Goal: Submit feedback/report problem

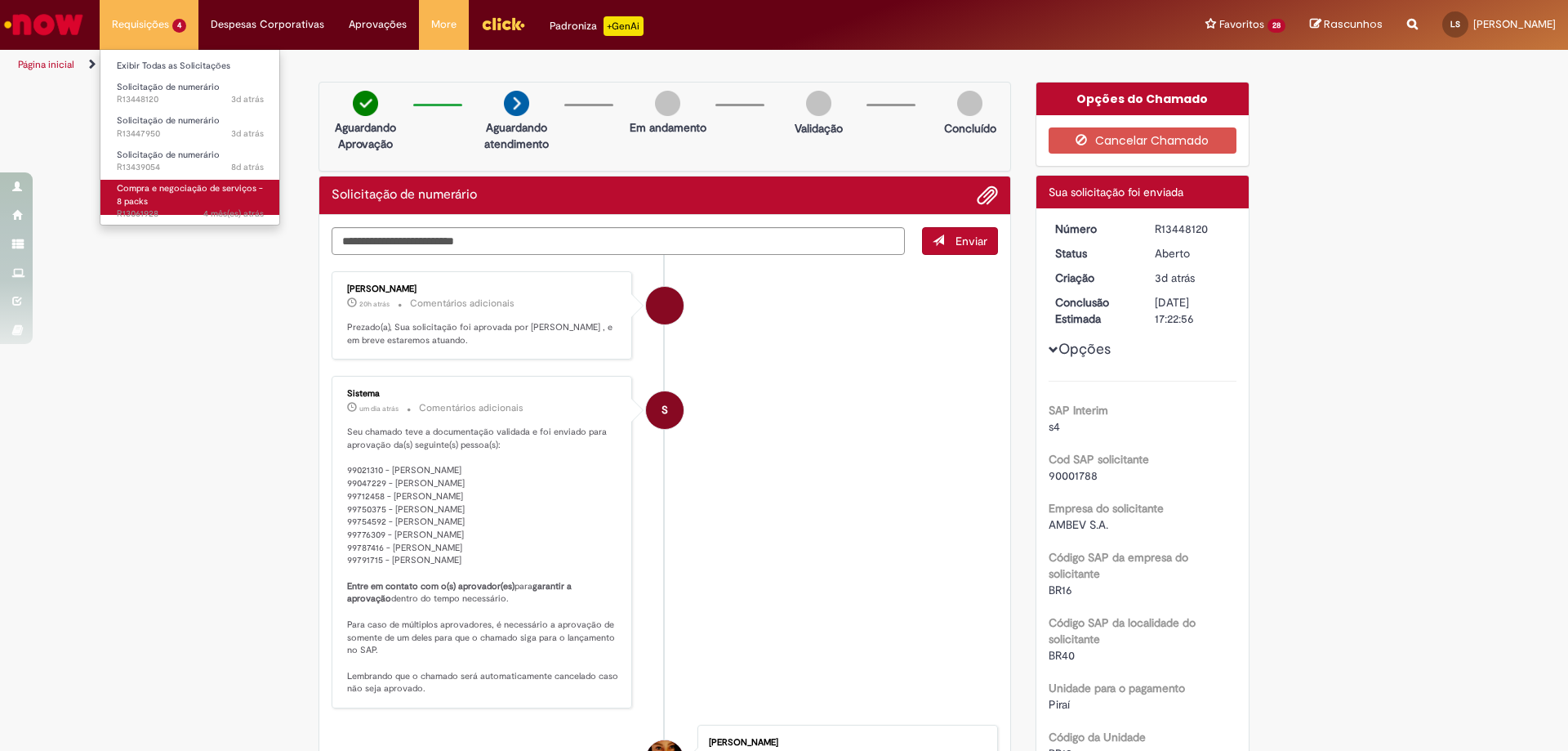
click at [156, 207] on link "Compra e negociação de serviços - 8 packs 4 mês(es) atrás 4 meses atrás R130619…" at bounding box center [191, 197] width 180 height 35
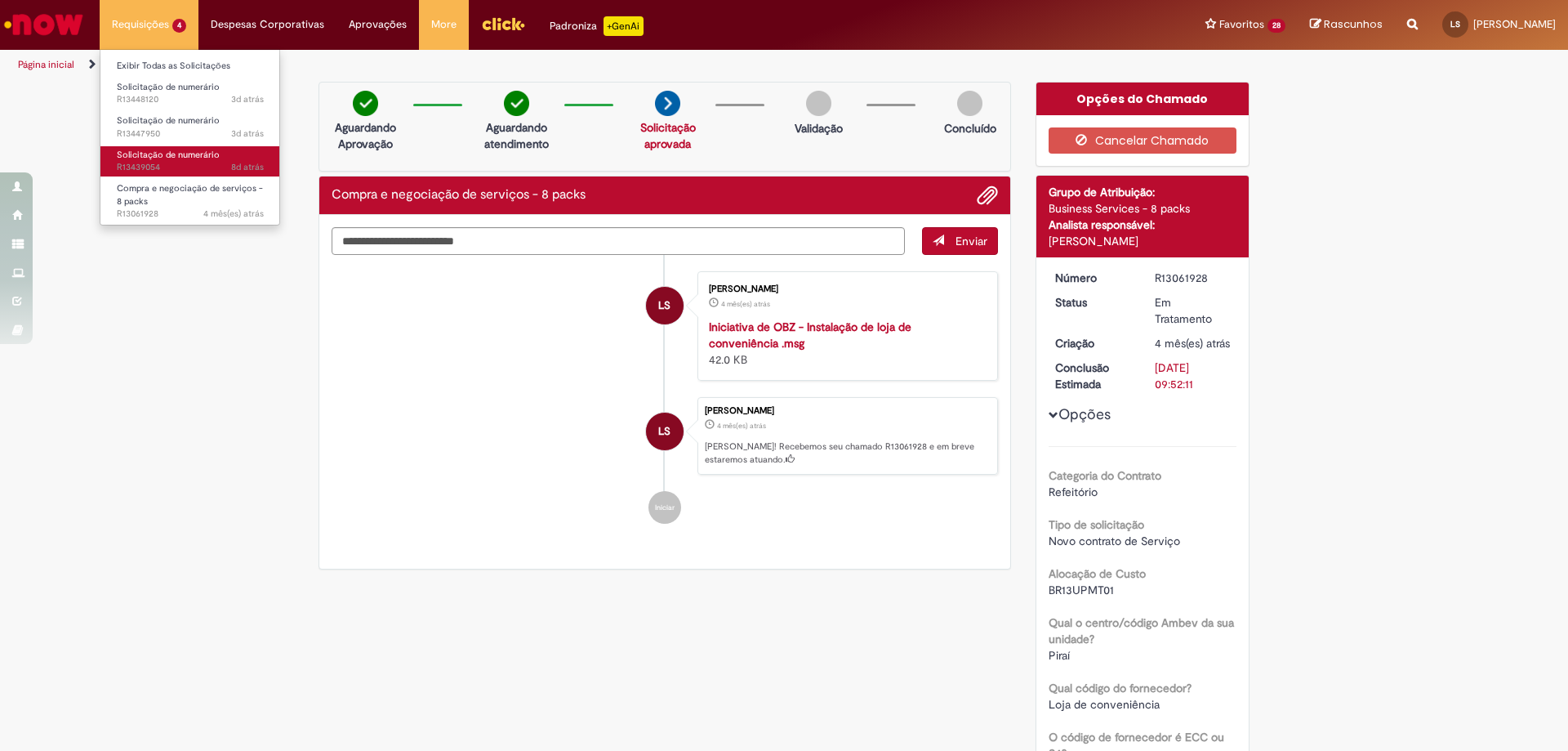
click at [140, 157] on span "Solicitação de numerário" at bounding box center [168, 155] width 103 height 13
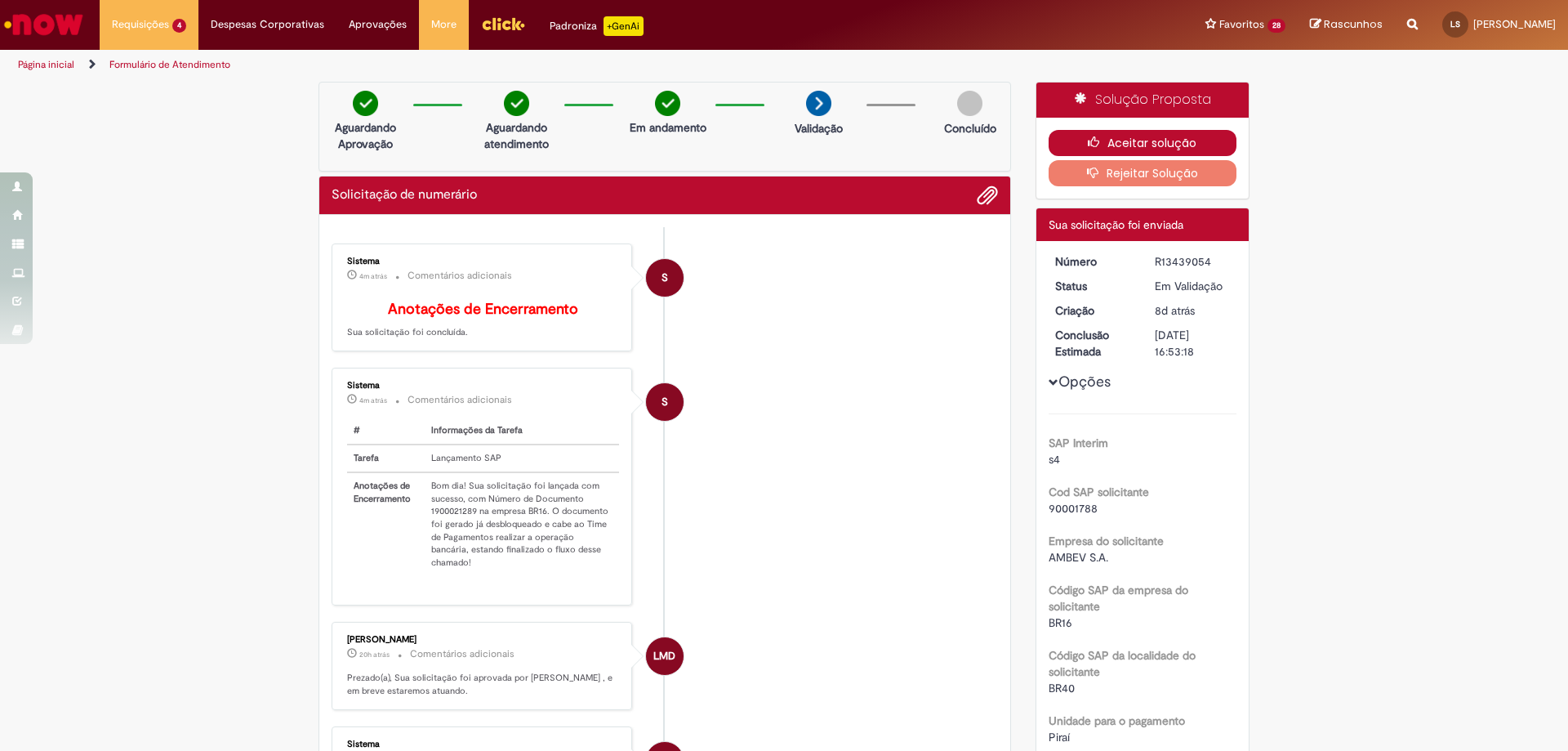
click at [1131, 136] on button "Aceitar solução" at bounding box center [1143, 142] width 189 height 26
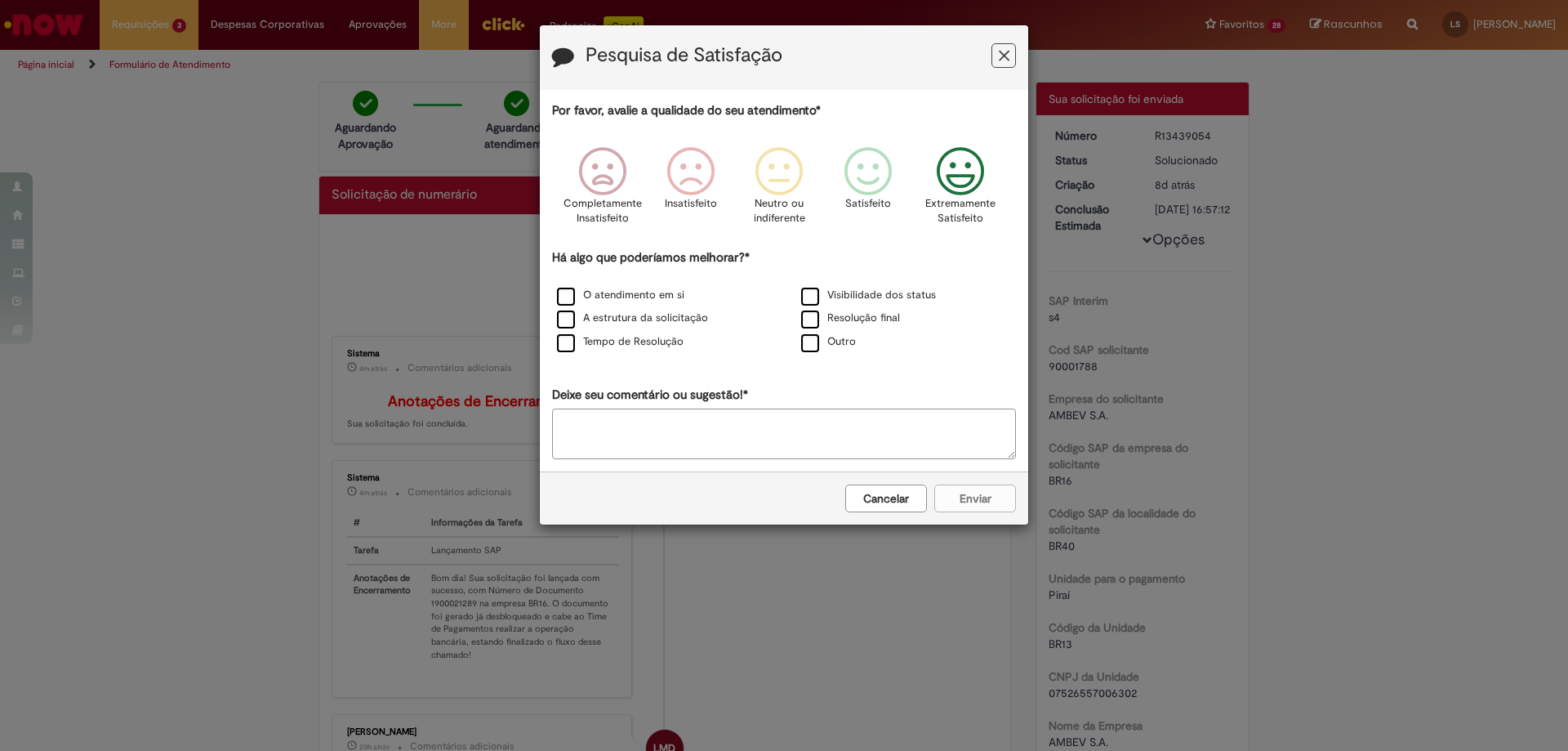
click at [964, 177] on icon "Feedback" at bounding box center [961, 171] width 61 height 49
click at [562, 297] on label "O atendimento em si" at bounding box center [621, 294] width 128 height 15
click at [568, 326] on label "A estrutura da solicitação" at bounding box center [633, 318] width 151 height 15
click at [568, 348] on label "Tempo de Resolução" at bounding box center [620, 341] width 127 height 15
click at [981, 492] on button "Enviar" at bounding box center [975, 498] width 82 height 28
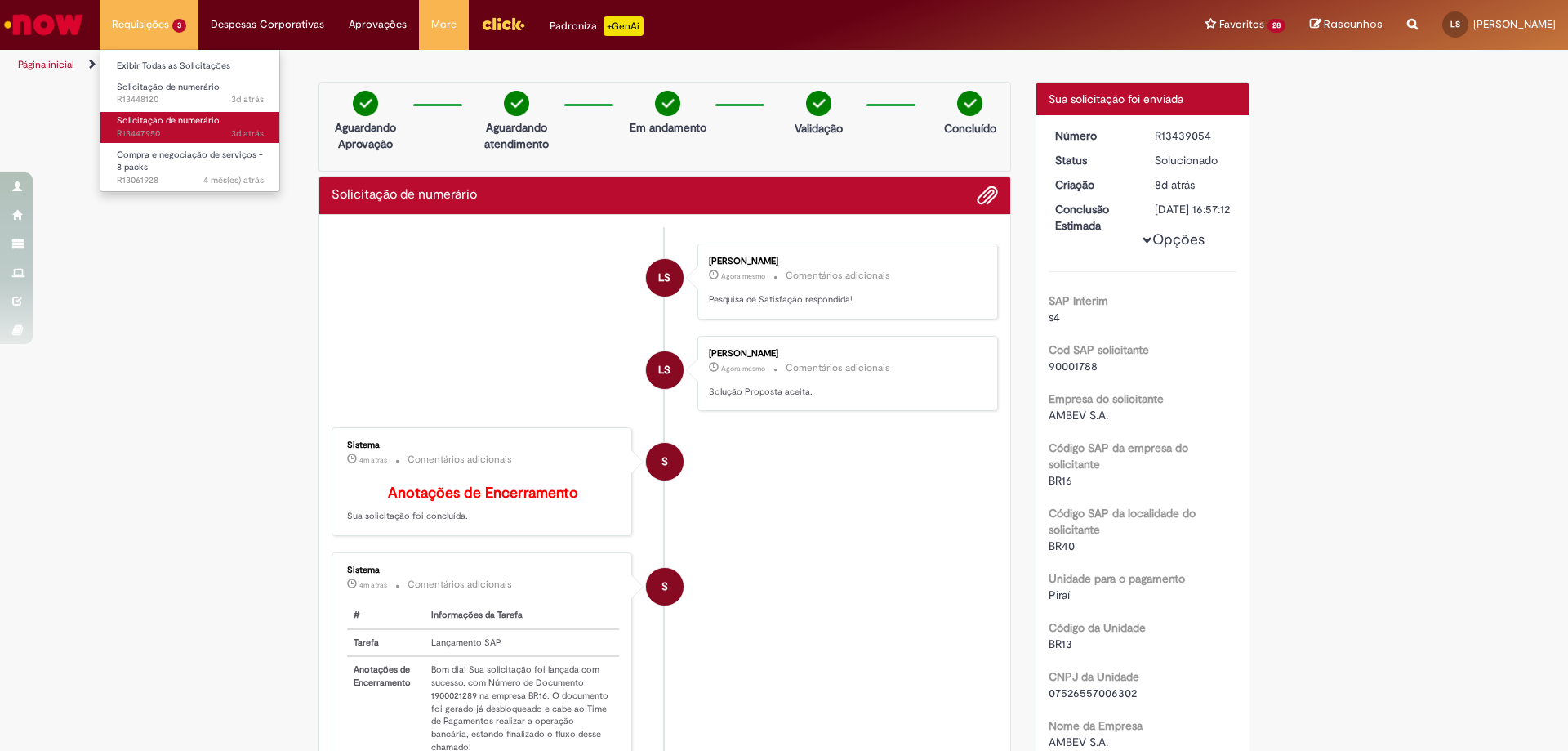
click at [122, 122] on span "Solicitação de numerário" at bounding box center [168, 121] width 103 height 13
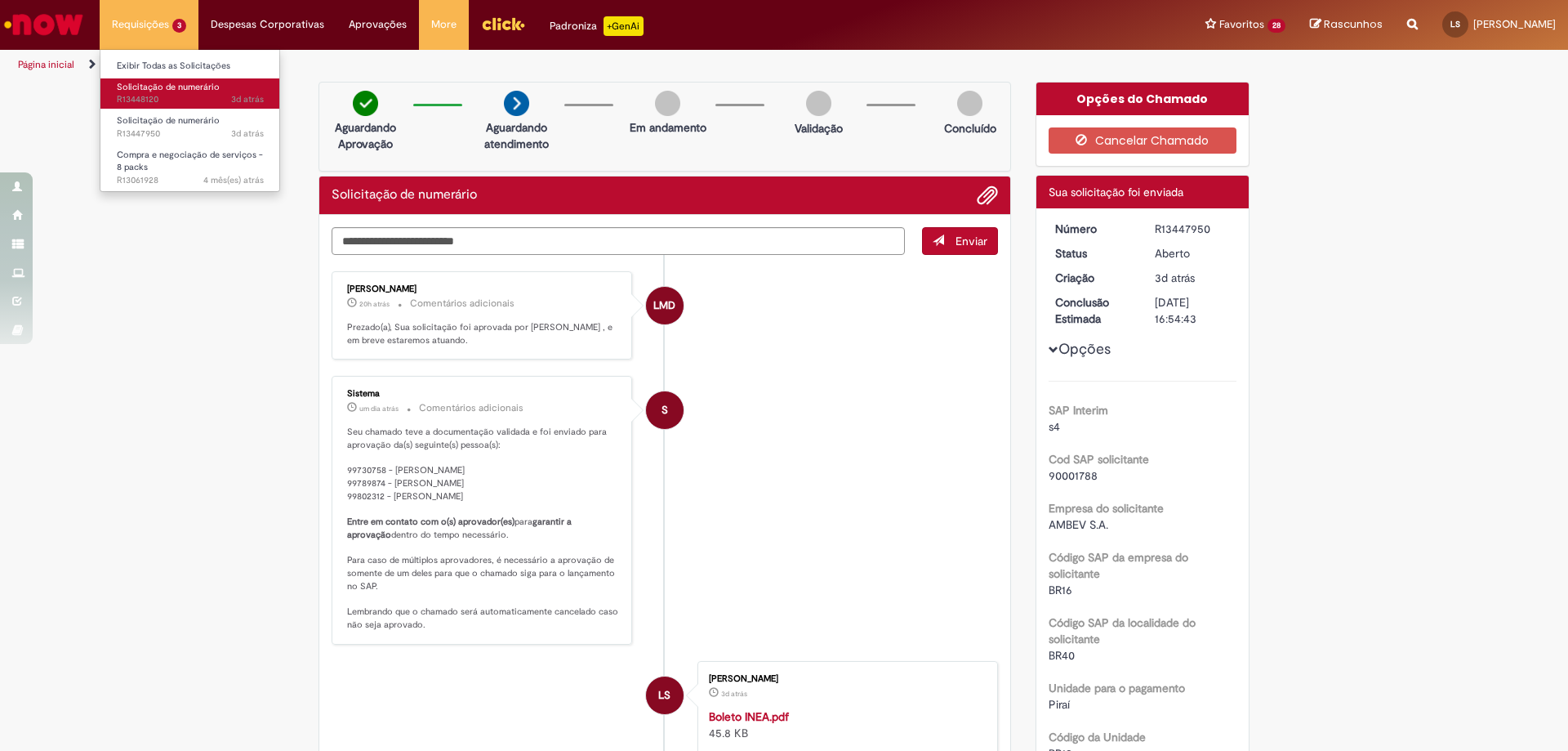
click at [140, 95] on span "3d atrás 3 dias atrás R13448120" at bounding box center [190, 99] width 147 height 14
